Goal: Task Accomplishment & Management: Use online tool/utility

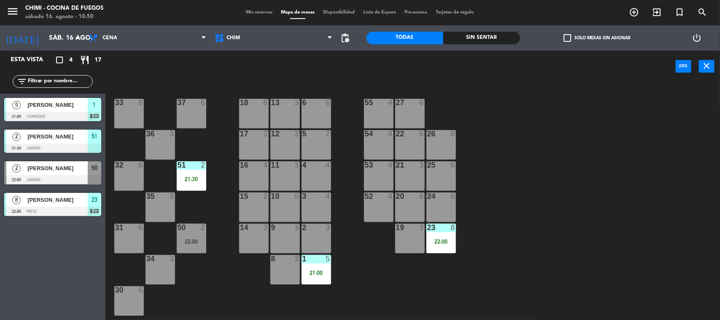
click at [64, 177] on div at bounding box center [52, 179] width 97 height 9
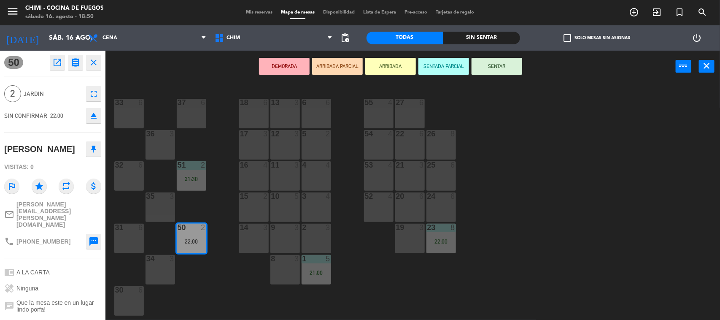
click at [439, 65] on button "SENTADA PARCIAL" at bounding box center [444, 66] width 51 height 17
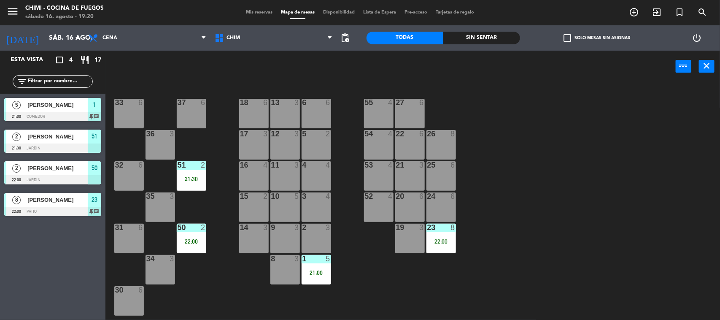
click at [114, 104] on div "33" at bounding box center [115, 103] width 14 height 8
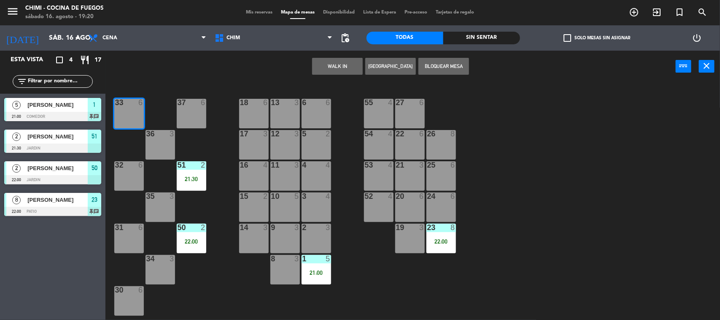
click at [194, 113] on div "37 6" at bounding box center [192, 114] width 30 height 30
click at [444, 66] on button "Bloquear Mesa" at bounding box center [444, 66] width 51 height 17
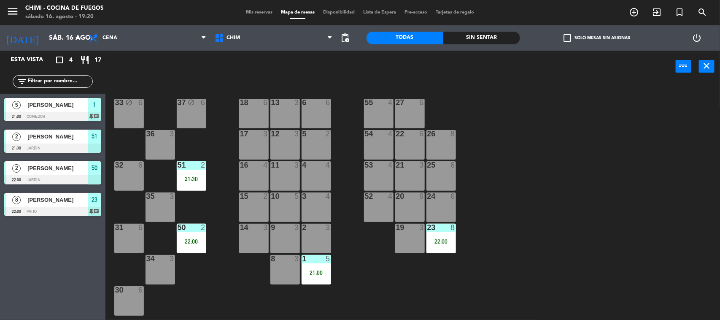
click at [157, 148] on div "36 3" at bounding box center [161, 145] width 30 height 30
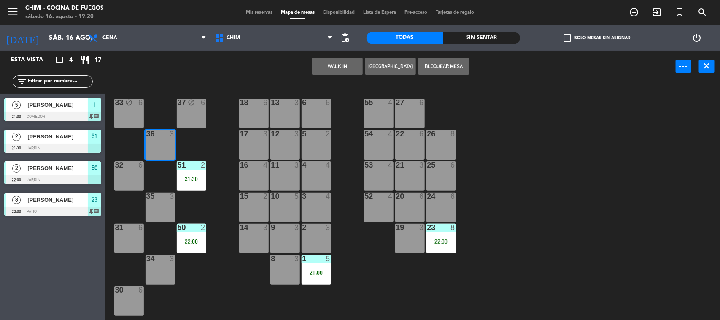
click at [136, 170] on div "32 6" at bounding box center [129, 176] width 30 height 30
click at [444, 61] on button "Bloquear Mesa" at bounding box center [444, 66] width 51 height 17
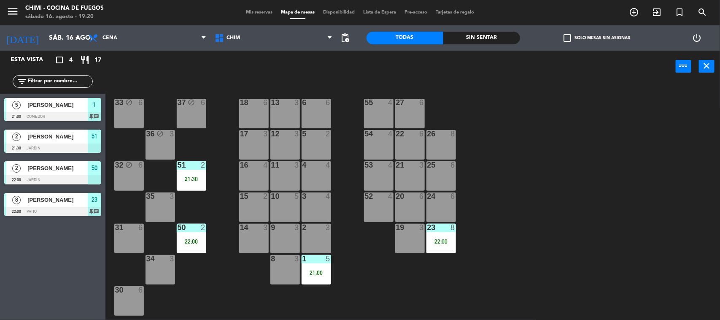
click at [157, 220] on div "35 3" at bounding box center [161, 207] width 30 height 30
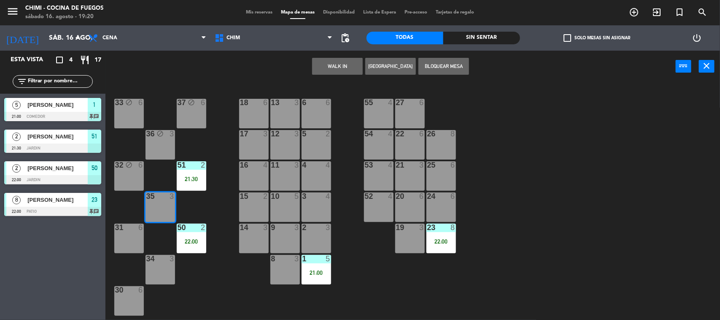
click at [138, 235] on div "31 6" at bounding box center [129, 239] width 30 height 30
click at [446, 60] on button "Bloquear Mesa" at bounding box center [444, 66] width 51 height 17
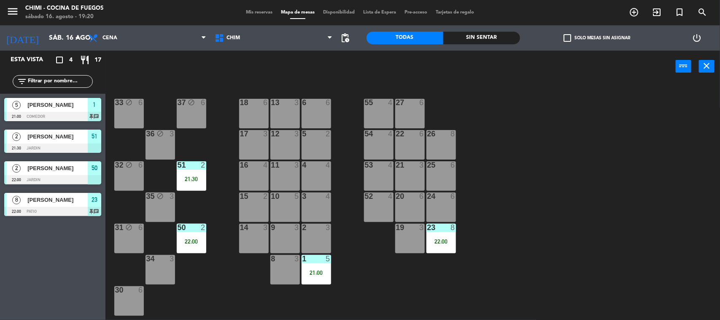
click at [150, 277] on div "34 3" at bounding box center [161, 270] width 30 height 30
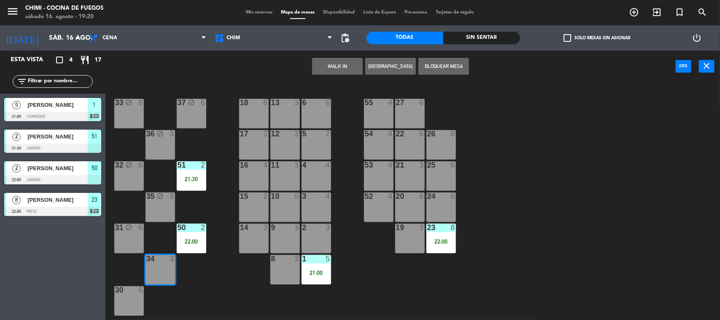
click at [127, 292] on div at bounding box center [129, 290] width 14 height 8
click at [448, 65] on button "Bloquear Mesa" at bounding box center [444, 66] width 51 height 17
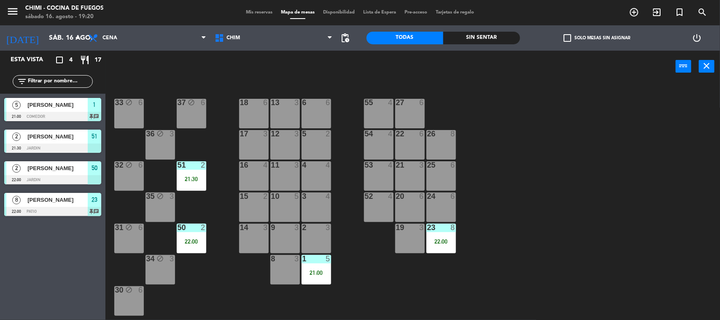
click at [388, 119] on div "55 4" at bounding box center [379, 114] width 30 height 30
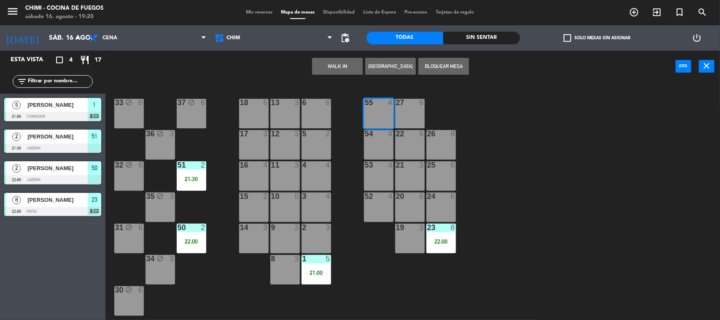
click at [406, 110] on div "27 6" at bounding box center [410, 114] width 30 height 30
click at [454, 60] on button "Bloquear Mesa" at bounding box center [444, 66] width 51 height 17
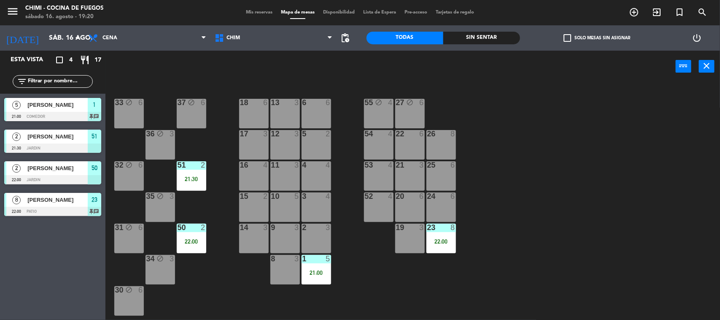
click at [381, 142] on div "54 4" at bounding box center [379, 145] width 30 height 30
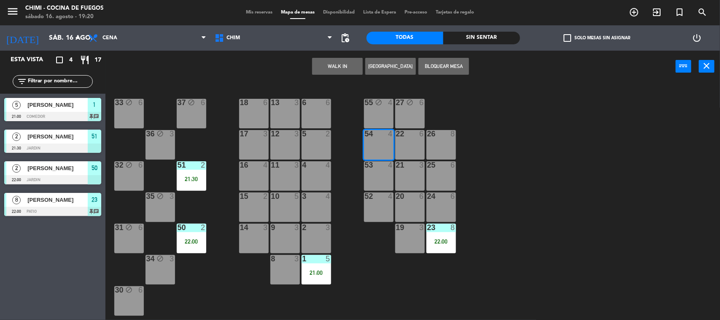
click at [401, 138] on div "22 6" at bounding box center [410, 134] width 30 height 8
drag, startPoint x: 433, startPoint y: 129, endPoint x: 451, endPoint y: 108, distance: 27.0
click at [433, 129] on div "33 block 6 37 block 6 18 6 13 3 6 6 55 block 4 27 block 6 36 block 3 17 3 12 3 …" at bounding box center [417, 203] width 608 height 238
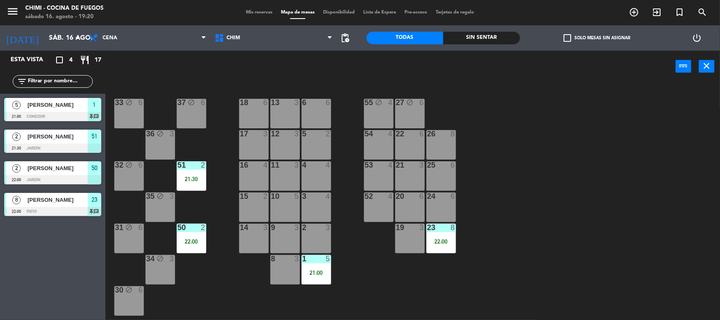
click at [390, 143] on div "54 4" at bounding box center [379, 145] width 30 height 30
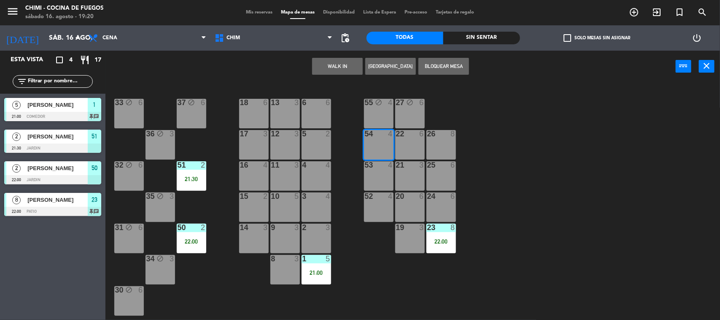
click at [416, 146] on div "22 6" at bounding box center [410, 145] width 30 height 30
click at [429, 143] on div "26 8" at bounding box center [442, 145] width 30 height 30
click at [452, 66] on button "Bloquear Mesa" at bounding box center [444, 66] width 51 height 17
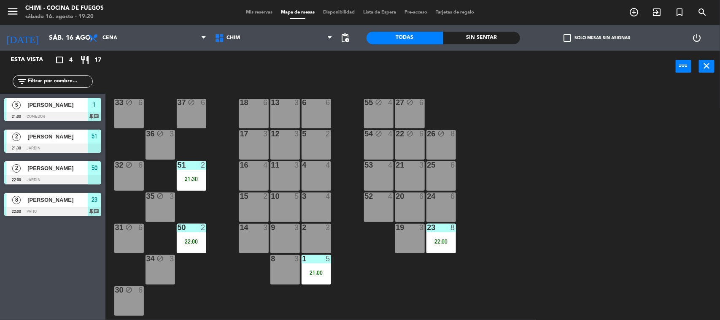
click at [384, 177] on div "53 4" at bounding box center [379, 176] width 30 height 30
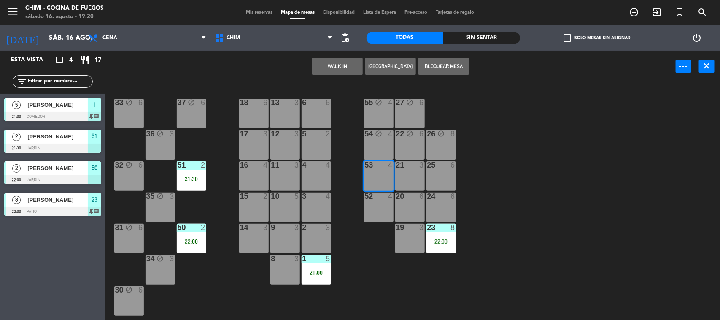
click at [412, 176] on div "21 3" at bounding box center [410, 176] width 30 height 30
click at [423, 175] on div "21 3" at bounding box center [410, 176] width 30 height 30
click at [431, 174] on div "25 6" at bounding box center [442, 176] width 30 height 30
click at [430, 174] on div "25 6" at bounding box center [442, 176] width 30 height 30
click at [408, 171] on div "21 3" at bounding box center [410, 176] width 30 height 30
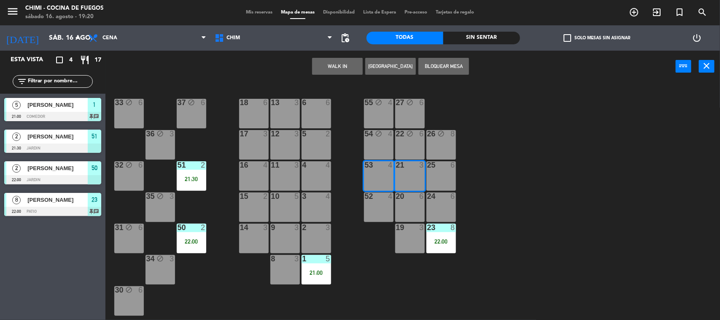
click at [437, 174] on div "25 6" at bounding box center [442, 176] width 30 height 30
click at [444, 66] on button "Bloquear Mesa" at bounding box center [444, 66] width 51 height 17
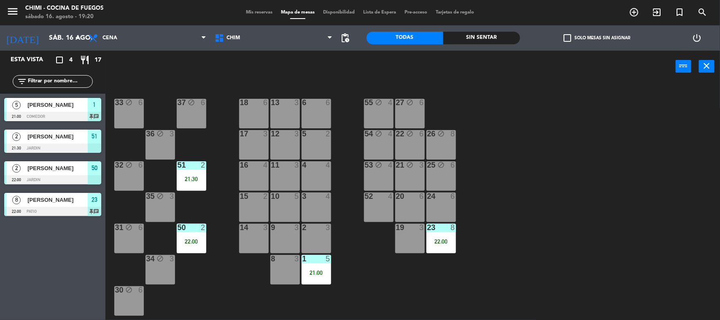
click at [387, 202] on div "52 4" at bounding box center [379, 207] width 30 height 30
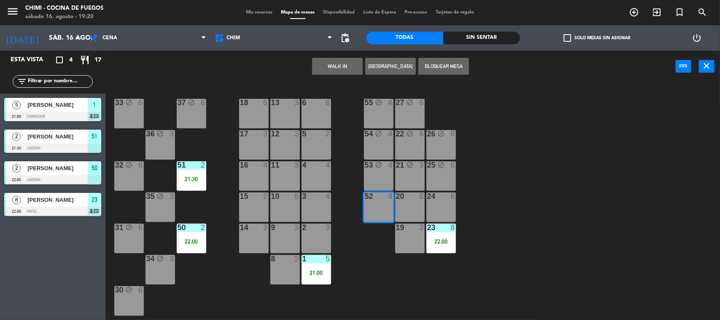
click at [402, 205] on div "20 6" at bounding box center [410, 207] width 30 height 30
click at [444, 206] on div "24 6" at bounding box center [442, 207] width 30 height 30
click at [460, 62] on button "Bloquear Mesa" at bounding box center [444, 66] width 51 height 17
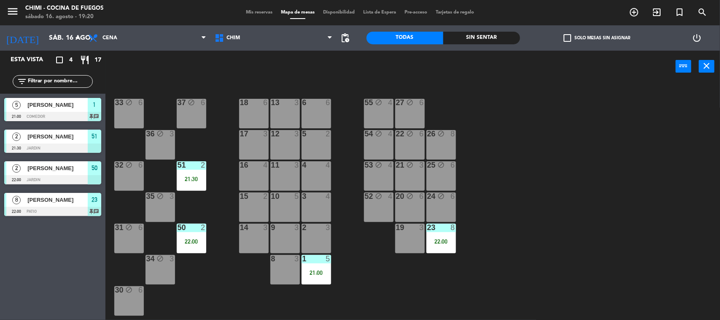
click at [419, 235] on div "19 3" at bounding box center [410, 239] width 30 height 30
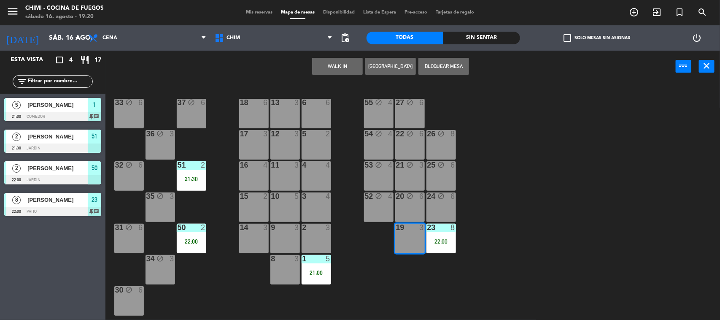
click at [455, 58] on button "Bloquear Mesa" at bounding box center [444, 66] width 51 height 17
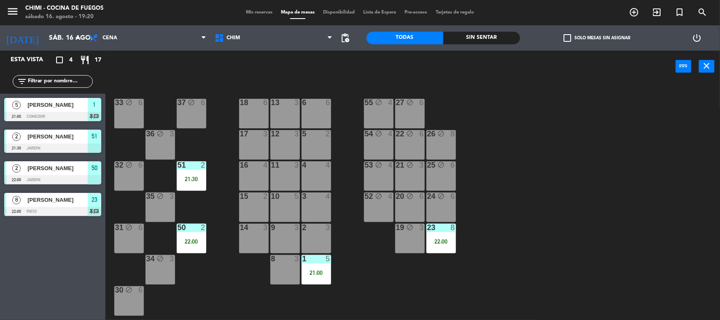
click at [248, 106] on div "18 6" at bounding box center [254, 103] width 30 height 8
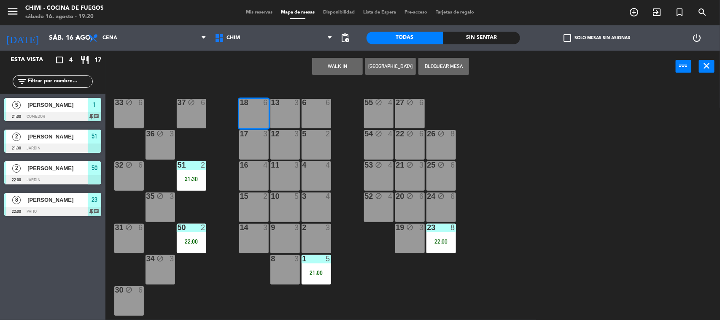
click at [292, 113] on div "13 3" at bounding box center [286, 114] width 30 height 30
click at [323, 115] on div "6 6" at bounding box center [317, 114] width 30 height 30
click at [441, 69] on button "Bloquear Mesa" at bounding box center [444, 66] width 51 height 17
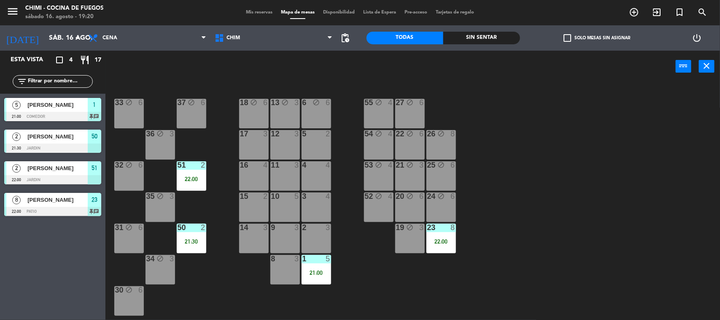
click at [256, 144] on div "17 3" at bounding box center [254, 145] width 30 height 30
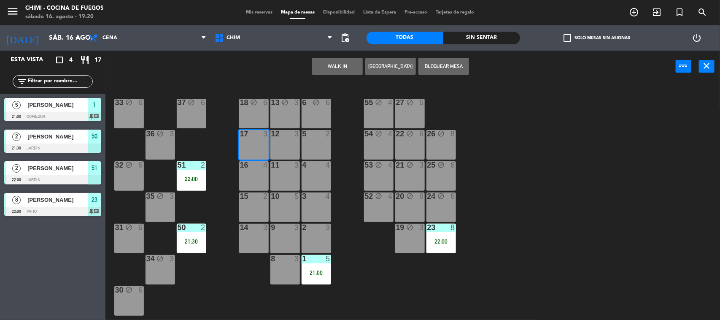
click at [290, 138] on div "12 3" at bounding box center [286, 134] width 30 height 8
click at [314, 142] on div "5 2" at bounding box center [317, 145] width 30 height 30
click at [433, 74] on button "Bloquear Mesa" at bounding box center [444, 66] width 51 height 17
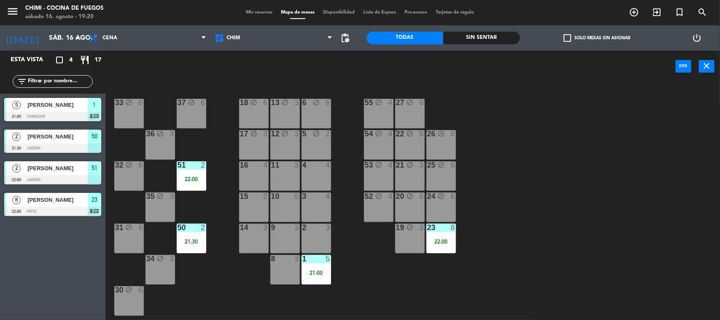
click at [267, 170] on div "16 4" at bounding box center [254, 176] width 30 height 30
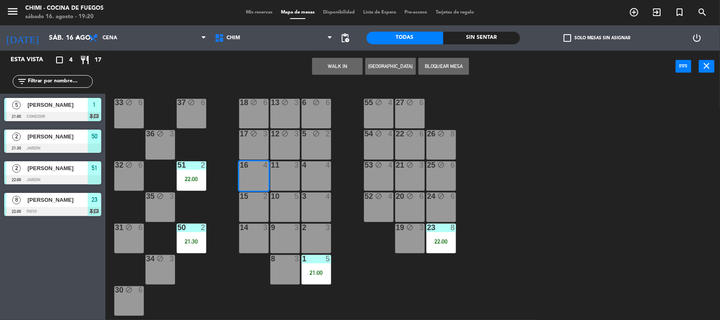
click at [294, 180] on div "11 3" at bounding box center [286, 176] width 30 height 30
click at [309, 180] on div "4 4" at bounding box center [317, 176] width 30 height 30
click at [450, 70] on button "Bloquear Mesa" at bounding box center [444, 66] width 51 height 17
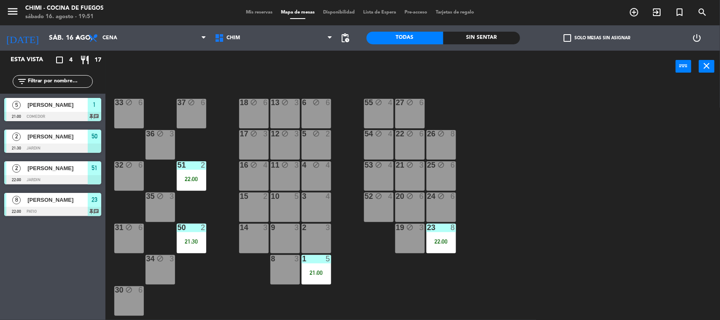
click at [212, 300] on div "33 block 6 37 block 6 18 block 6 13 block 3 6 block 6 55 block 4 27 block 6 36 …" at bounding box center [417, 203] width 608 height 238
click at [517, 118] on div "33 block 6 37 block 6 18 block 6 13 block 3 6 block 6 55 block 4 27 block 6 36 …" at bounding box center [417, 203] width 608 height 238
click at [486, 174] on div "33 block 6 37 block 6 18 block 6 13 block 3 6 block 6 55 block 4 27 block 6 36 …" at bounding box center [417, 203] width 608 height 238
